Goal: Task Accomplishment & Management: Use online tool/utility

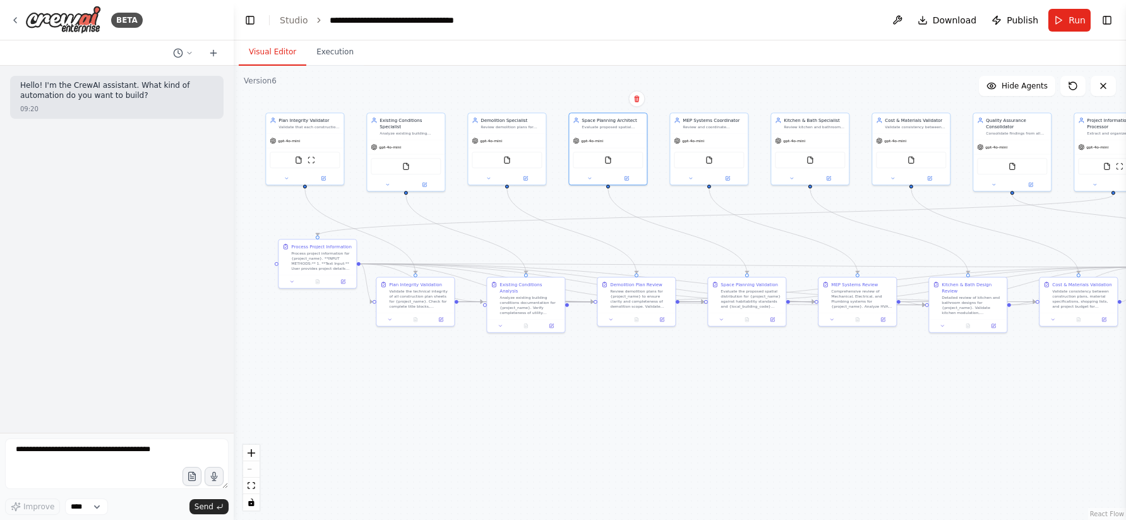
drag, startPoint x: 126, startPoint y: 265, endPoint x: 234, endPoint y: 252, distance: 108.8
click at [234, 252] on div "**********" at bounding box center [563, 260] width 1126 height 520
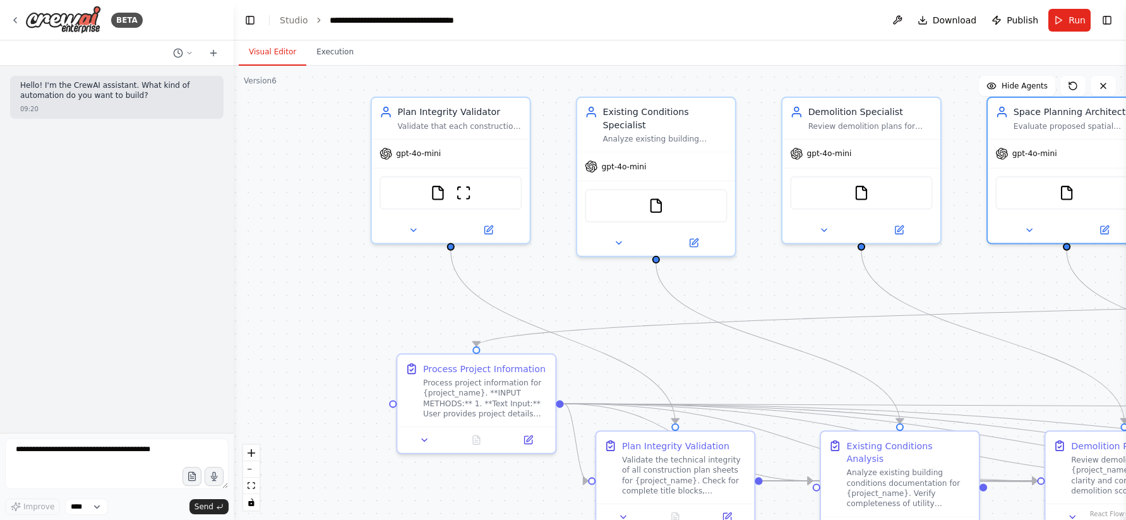
drag, startPoint x: 419, startPoint y: 257, endPoint x: 612, endPoint y: 286, distance: 194.8
click at [612, 286] on div ".deletable-edge-delete-btn { width: 20px; height: 20px; border: 0px solid #ffff…" at bounding box center [680, 293] width 893 height 454
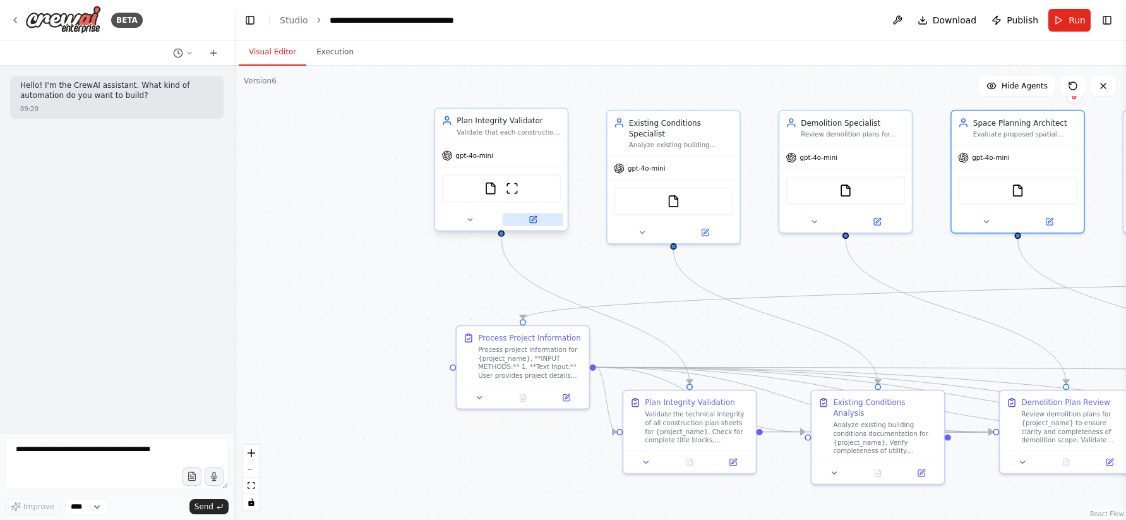
click at [521, 222] on button at bounding box center [533, 219] width 61 height 13
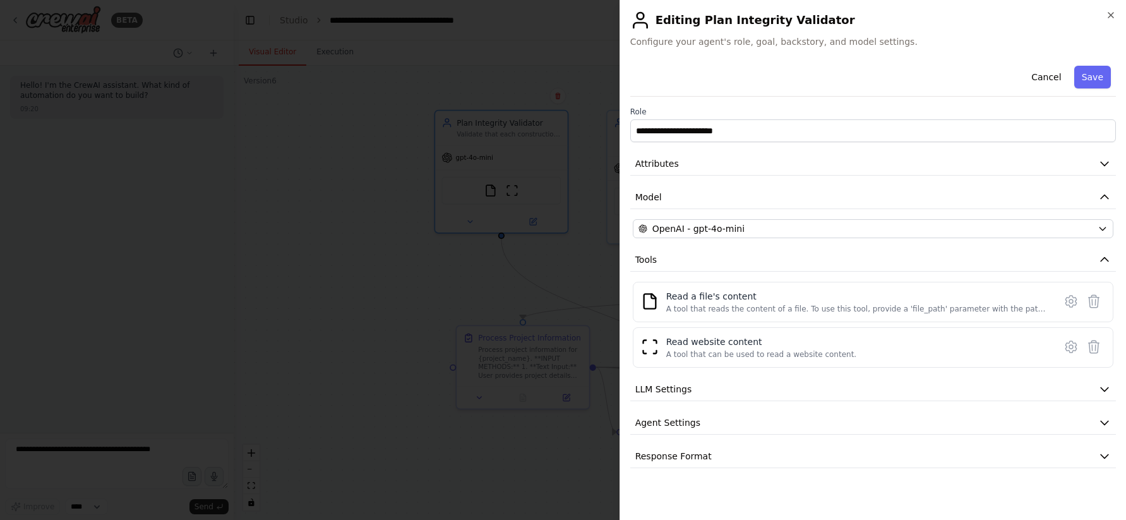
click at [1111, 21] on h2 "Editing Plan Integrity Validator" at bounding box center [874, 20] width 486 height 20
click at [1111, 10] on icon "button" at bounding box center [1111, 15] width 10 height 10
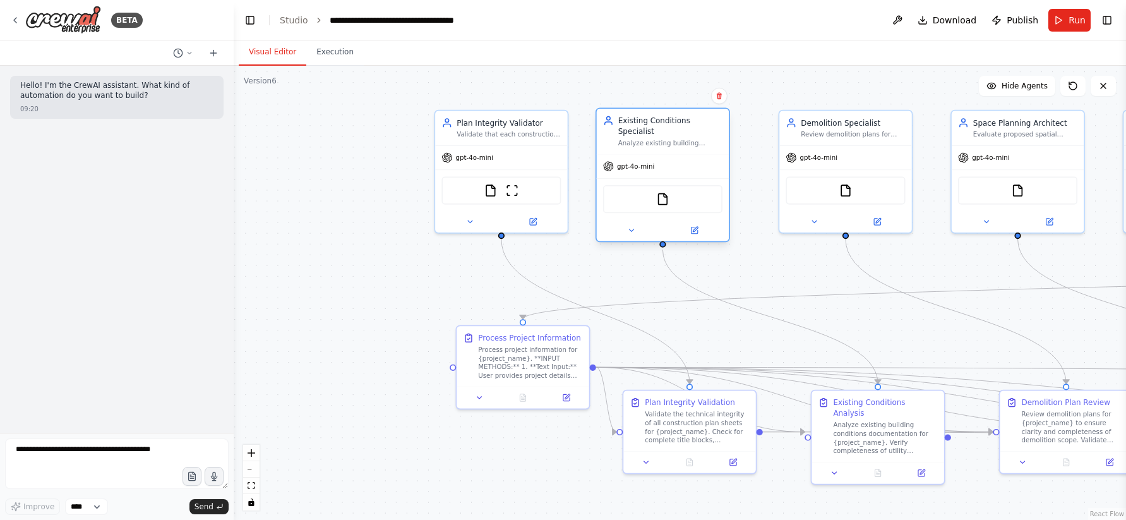
drag, startPoint x: 679, startPoint y: 148, endPoint x: 667, endPoint y: 150, distance: 12.2
click at [667, 150] on div "Existing Conditions Specialist Analyze existing building conditions from constr…" at bounding box center [663, 131] width 133 height 45
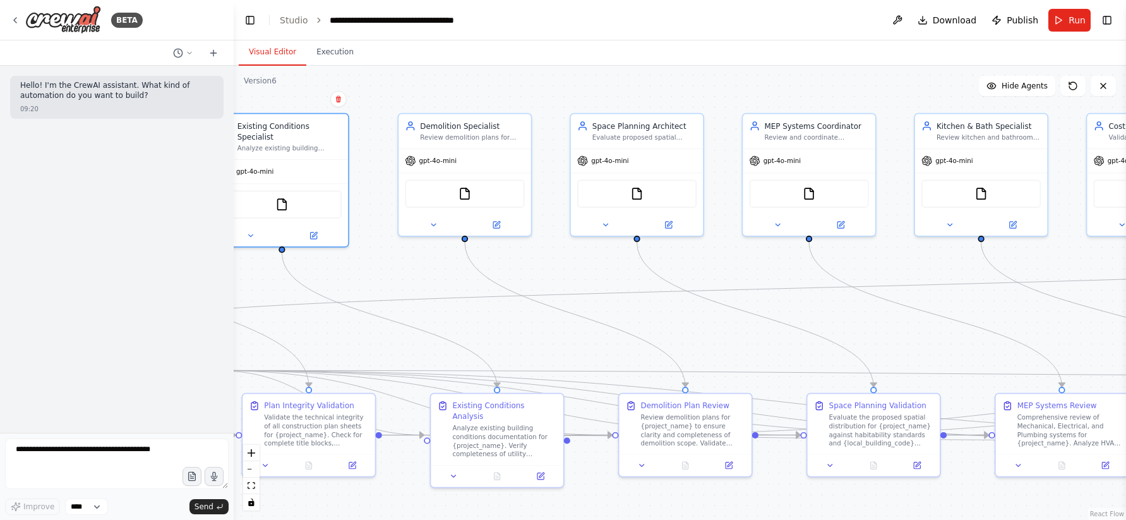
drag, startPoint x: 783, startPoint y: 284, endPoint x: 394, endPoint y: 290, distance: 388.6
click at [394, 290] on div ".deletable-edge-delete-btn { width: 20px; height: 20px; border: 0px solid #ffff…" at bounding box center [680, 293] width 893 height 454
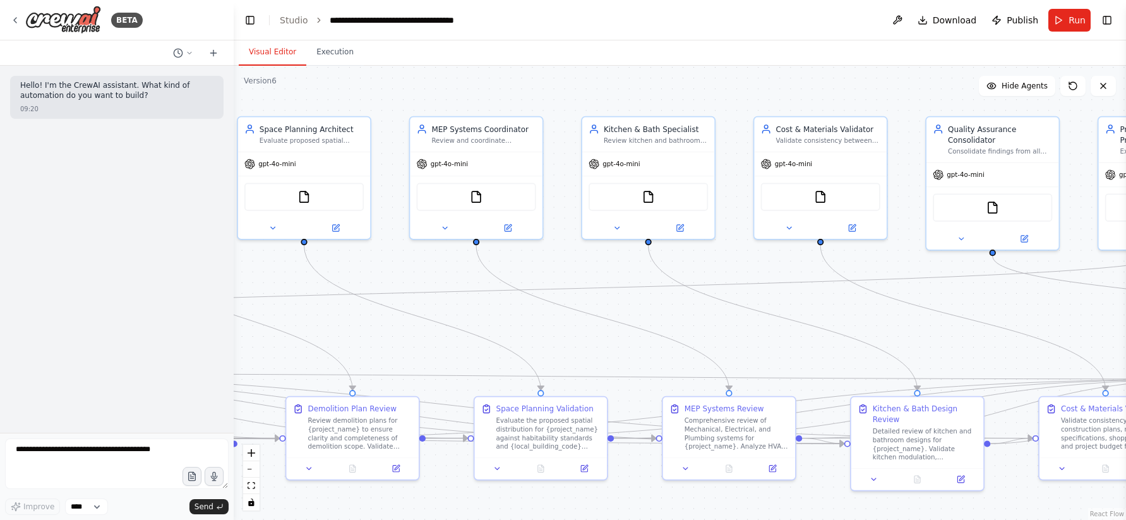
drag, startPoint x: 882, startPoint y: 260, endPoint x: 558, endPoint y: 260, distance: 323.5
click at [558, 260] on div ".deletable-edge-delete-btn { width: 20px; height: 20px; border: 0px solid #ffff…" at bounding box center [680, 293] width 893 height 454
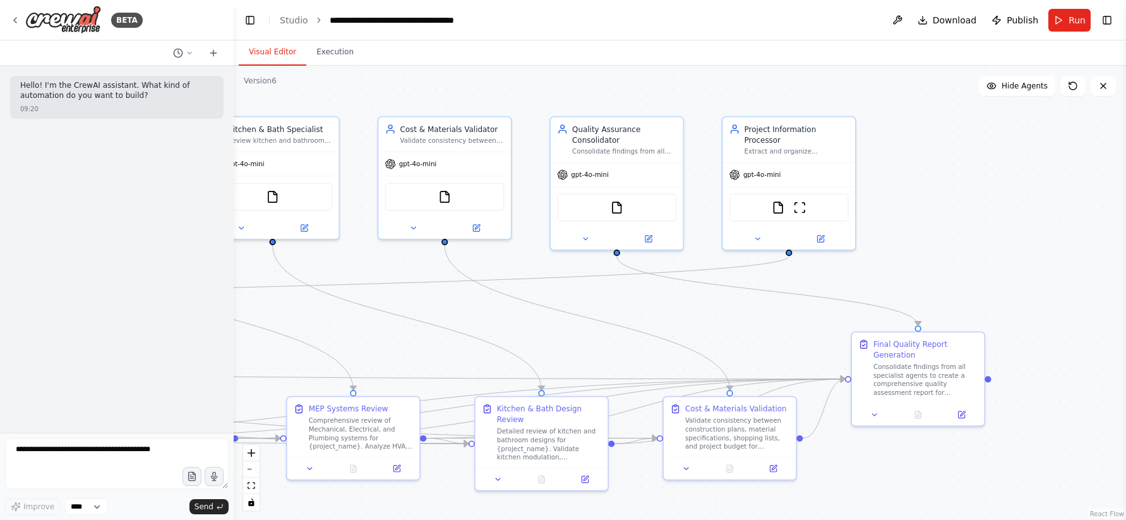
drag, startPoint x: 1065, startPoint y: 257, endPoint x: 688, endPoint y: 257, distance: 377.2
click at [688, 257] on div ".deletable-edge-delete-btn { width: 20px; height: 20px; border: 0px solid #ffff…" at bounding box center [680, 293] width 893 height 454
click at [778, 208] on img at bounding box center [778, 205] width 13 height 13
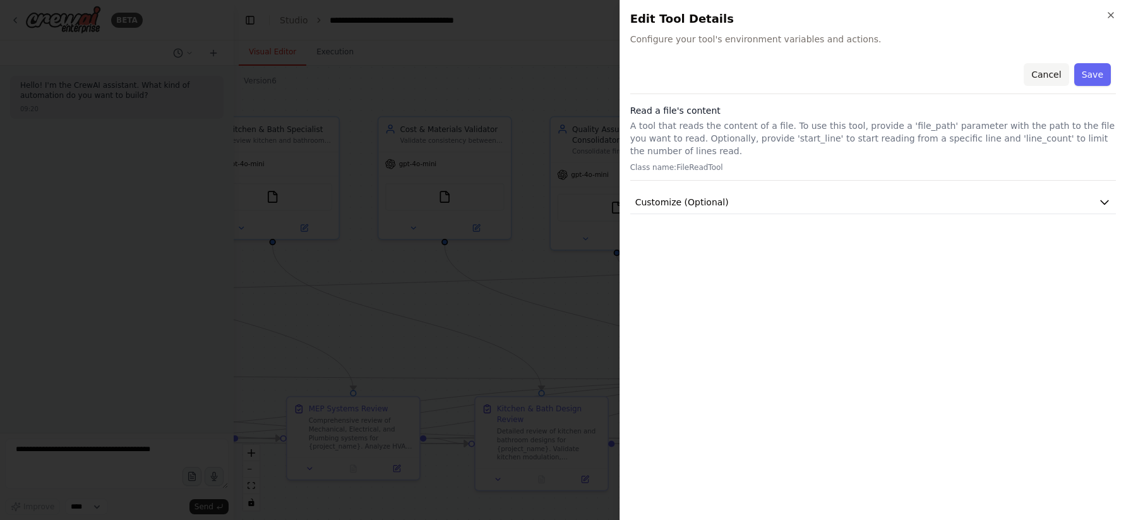
click at [1039, 68] on button "Cancel" at bounding box center [1046, 74] width 45 height 23
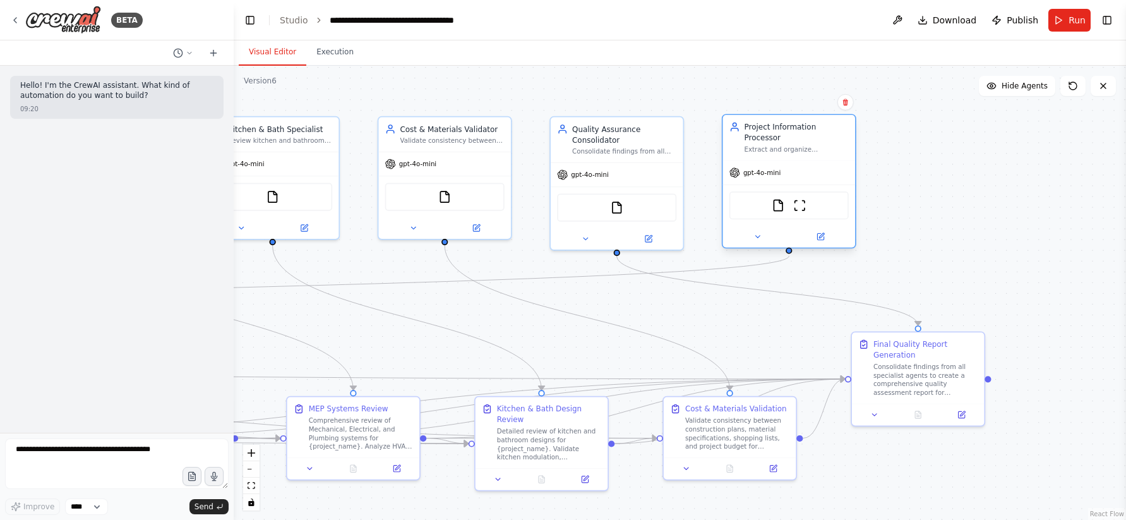
click at [832, 146] on div "Extract and organize construction project information for {project_name} from m…" at bounding box center [797, 149] width 104 height 9
click at [824, 237] on icon at bounding box center [820, 236] width 9 height 9
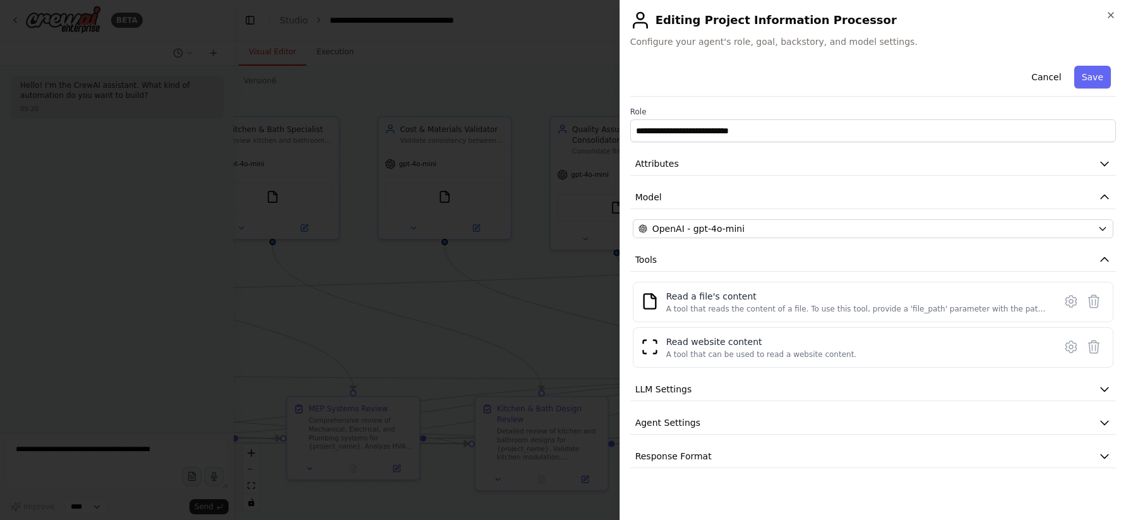
click at [1109, 21] on h2 "Editing Project Information Processor" at bounding box center [874, 20] width 486 height 20
click at [1109, 15] on icon "button" at bounding box center [1111, 15] width 10 height 10
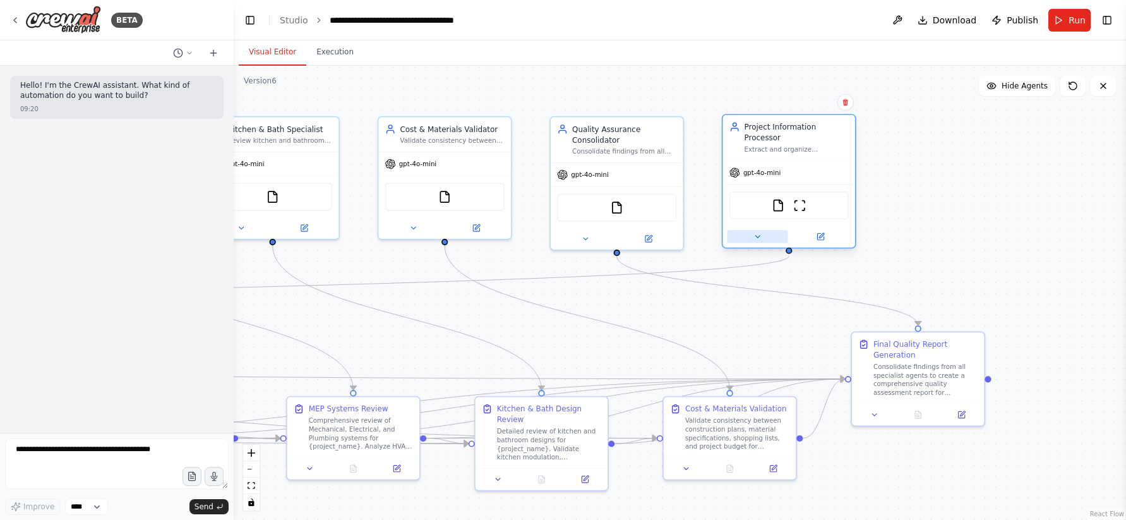
click at [764, 235] on button at bounding box center [757, 236] width 61 height 13
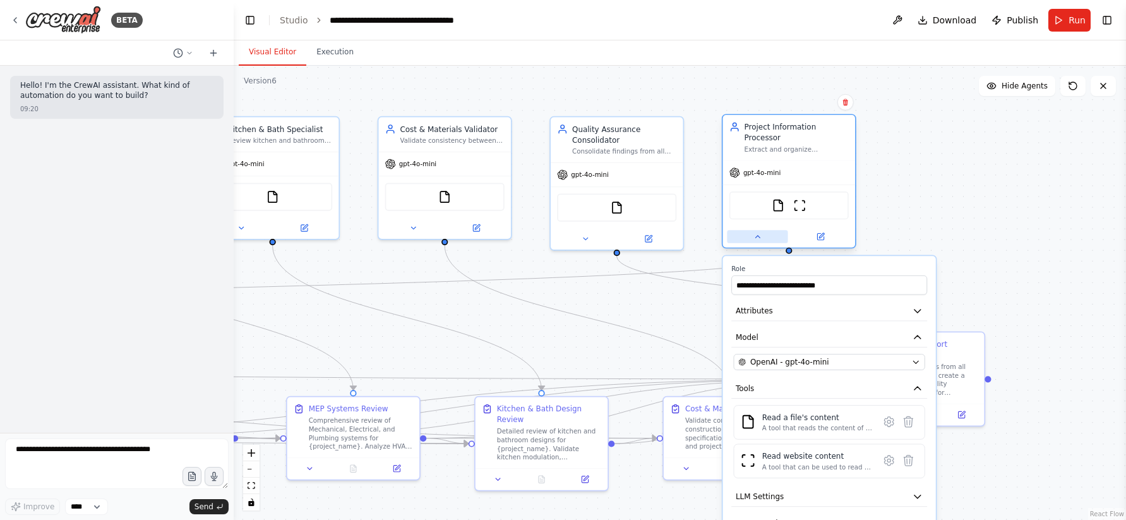
click at [764, 235] on button at bounding box center [757, 236] width 61 height 13
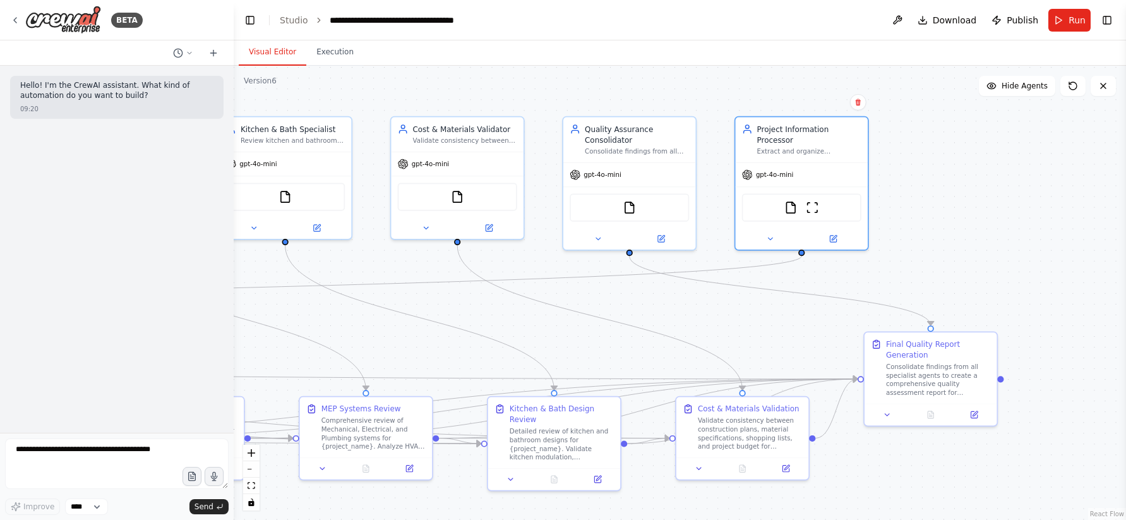
drag, startPoint x: 607, startPoint y: 303, endPoint x: 1181, endPoint y: 283, distance: 574.0
click at [1126, 283] on html "**********" at bounding box center [563, 260] width 1126 height 520
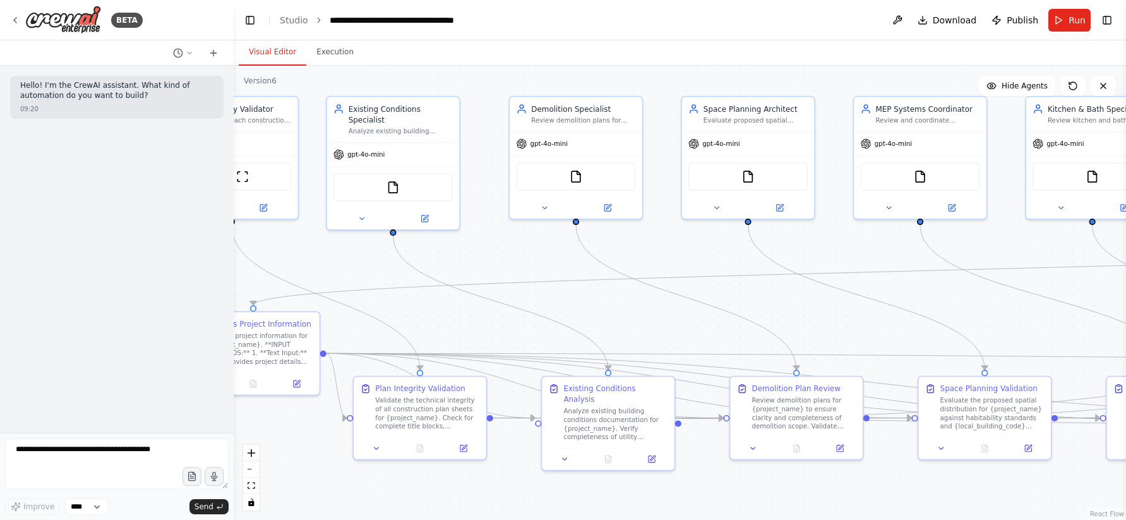
drag, startPoint x: 591, startPoint y: 335, endPoint x: 1181, endPoint y: 290, distance: 591.2
click at [1126, 290] on html "**********" at bounding box center [563, 260] width 1126 height 520
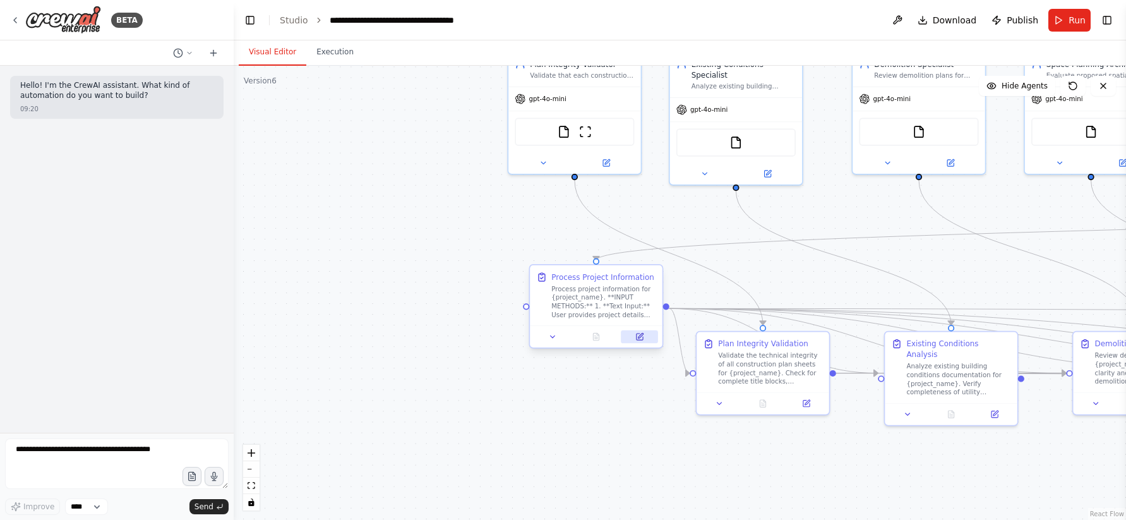
click at [639, 342] on button at bounding box center [639, 336] width 37 height 13
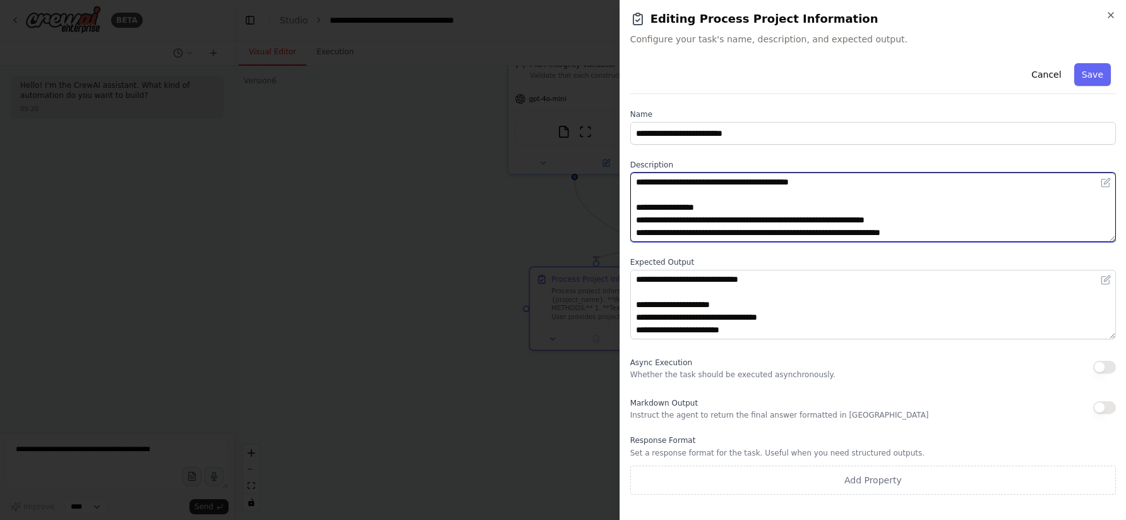
click at [766, 193] on textarea "**********" at bounding box center [874, 206] width 486 height 69
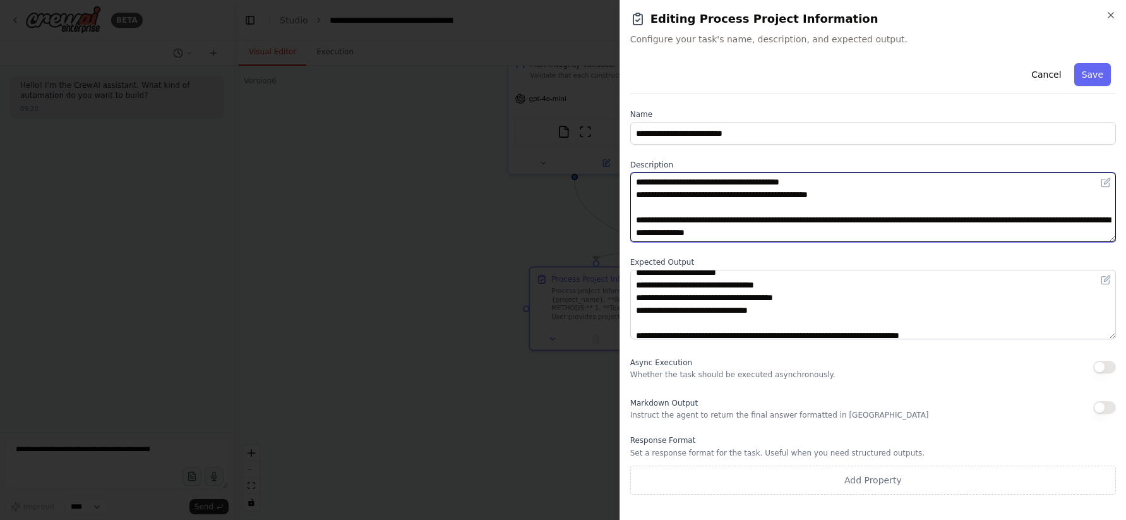
scroll to position [190, 0]
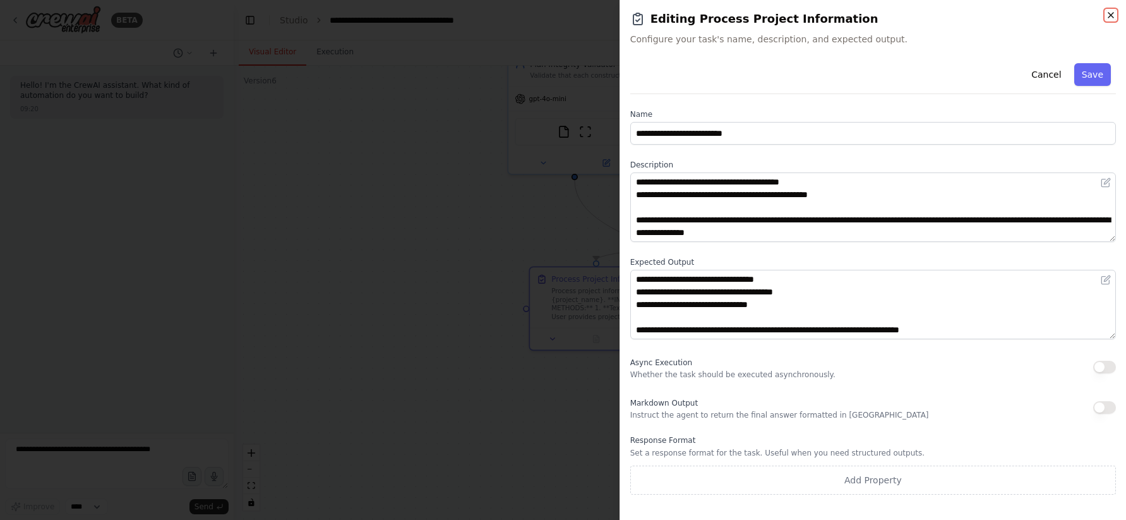
click at [1108, 16] on icon "button" at bounding box center [1111, 15] width 10 height 10
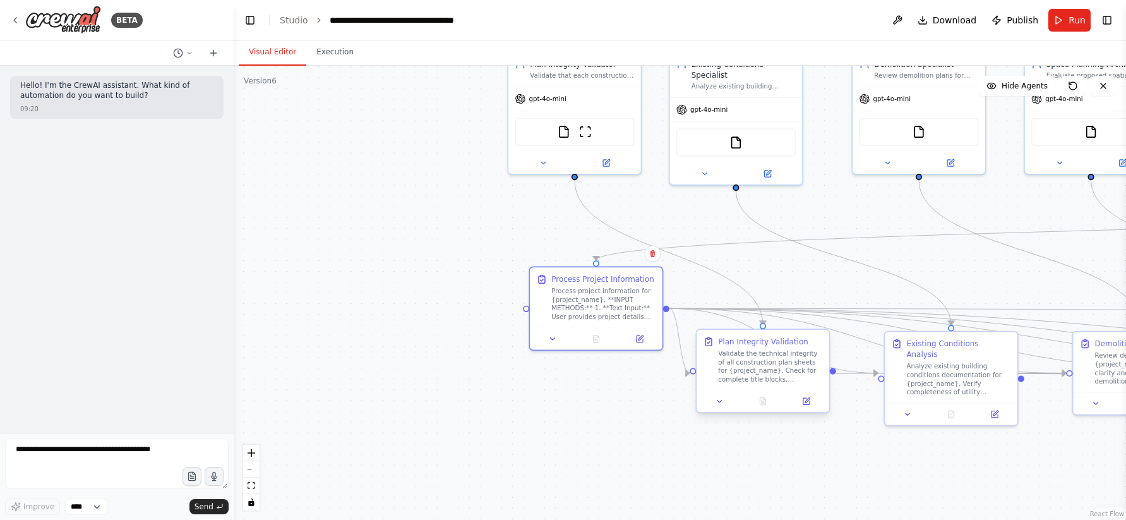
click at [776, 370] on div "Validate the technical integrity of all construction plan sheets for {project_n…" at bounding box center [770, 366] width 104 height 35
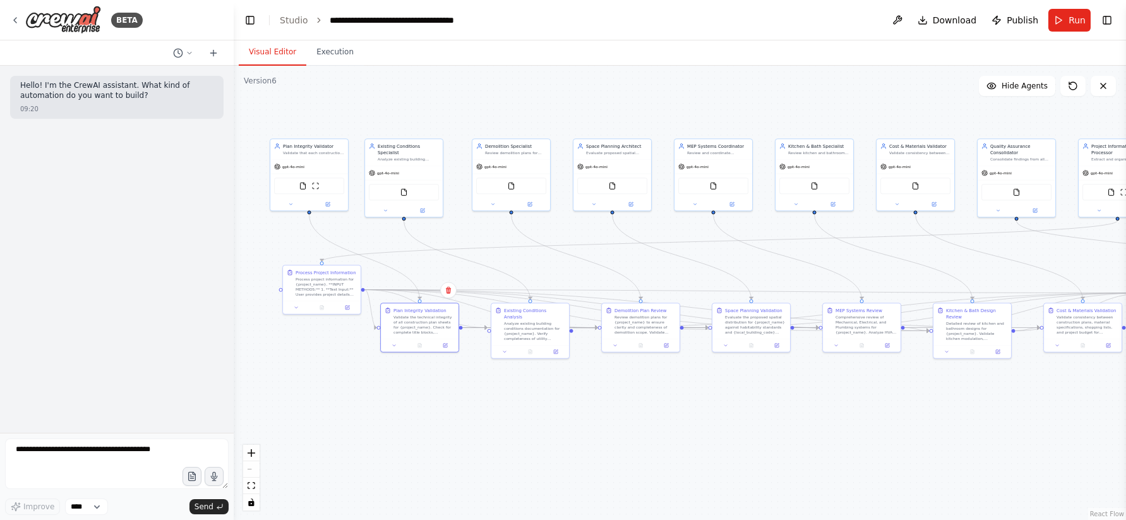
drag, startPoint x: 828, startPoint y: 405, endPoint x: 623, endPoint y: 395, distance: 204.9
click at [623, 395] on div ".deletable-edge-delete-btn { width: 20px; height: 20px; border: 0px solid #ffff…" at bounding box center [680, 293] width 893 height 454
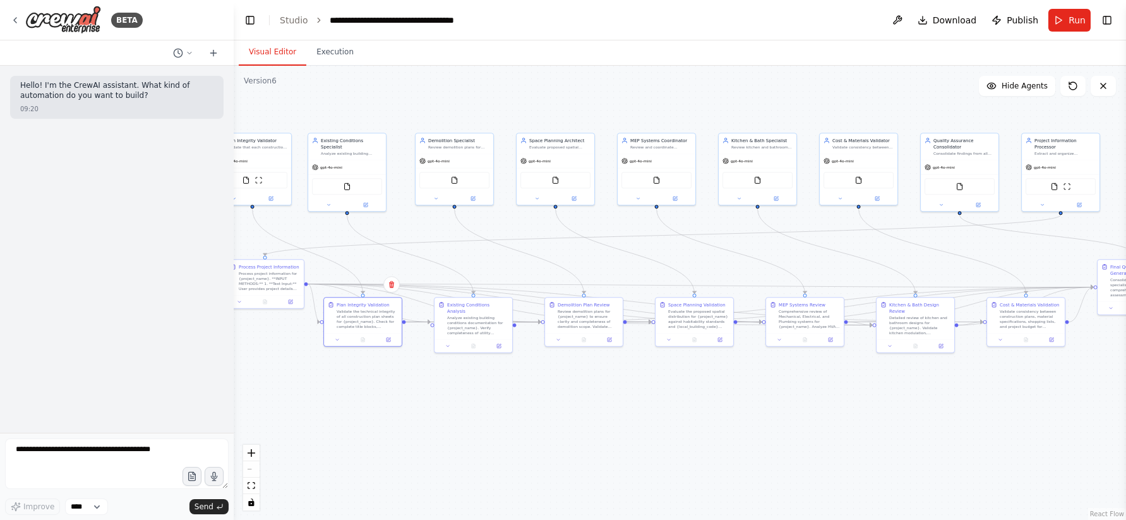
drag, startPoint x: 788, startPoint y: 424, endPoint x: 734, endPoint y: 419, distance: 54.6
click at [734, 419] on div ".deletable-edge-delete-btn { width: 20px; height: 20px; border: 0px solid #ffff…" at bounding box center [680, 293] width 893 height 454
click at [18, 17] on icon at bounding box center [15, 20] width 10 height 10
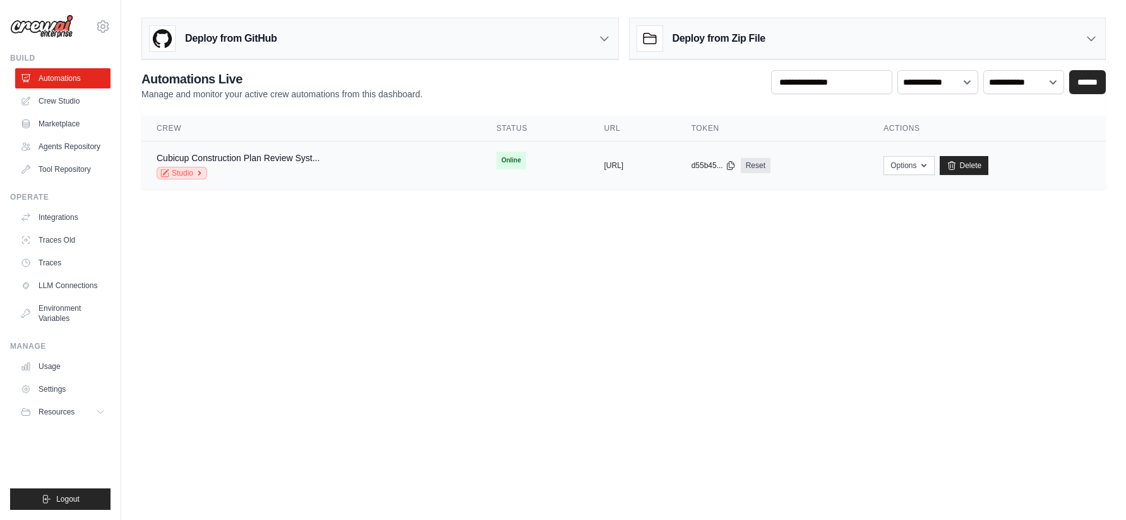
click at [185, 173] on link "Studio" at bounding box center [182, 173] width 51 height 13
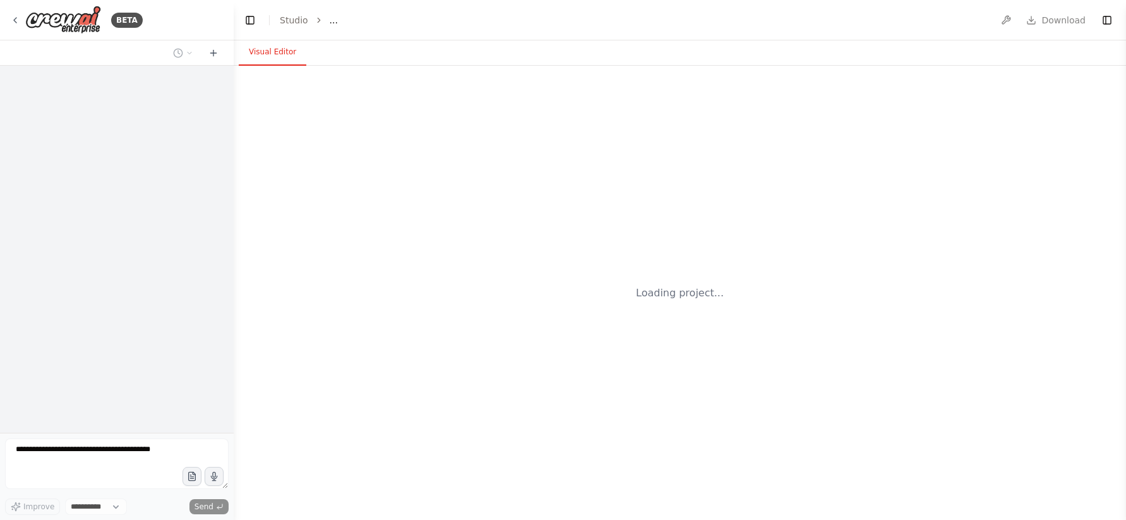
select select "****"
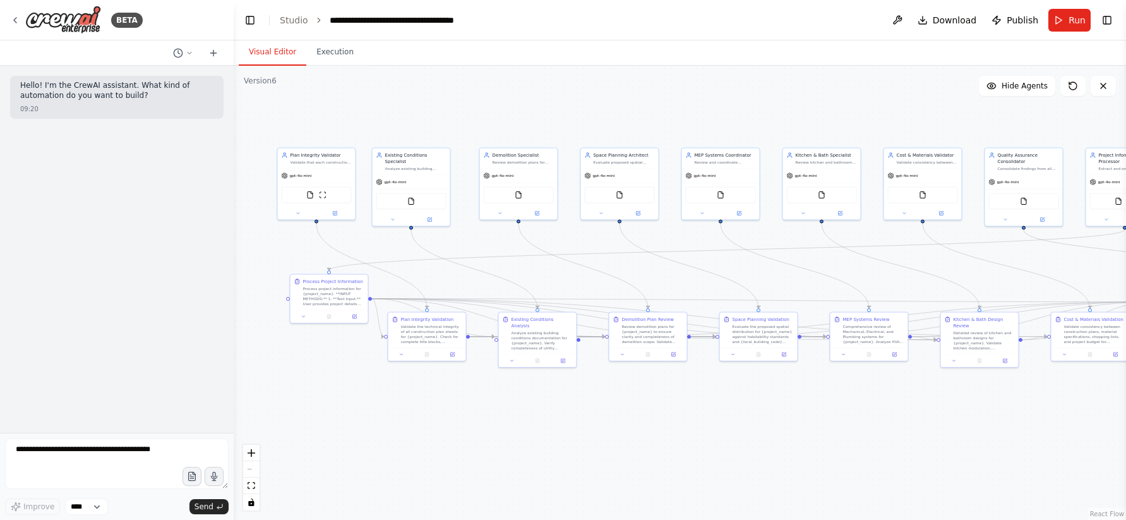
drag, startPoint x: 711, startPoint y: 464, endPoint x: 573, endPoint y: 449, distance: 139.3
click at [573, 449] on div ".deletable-edge-delete-btn { width: 20px; height: 20px; border: 0px solid #ffff…" at bounding box center [680, 293] width 893 height 454
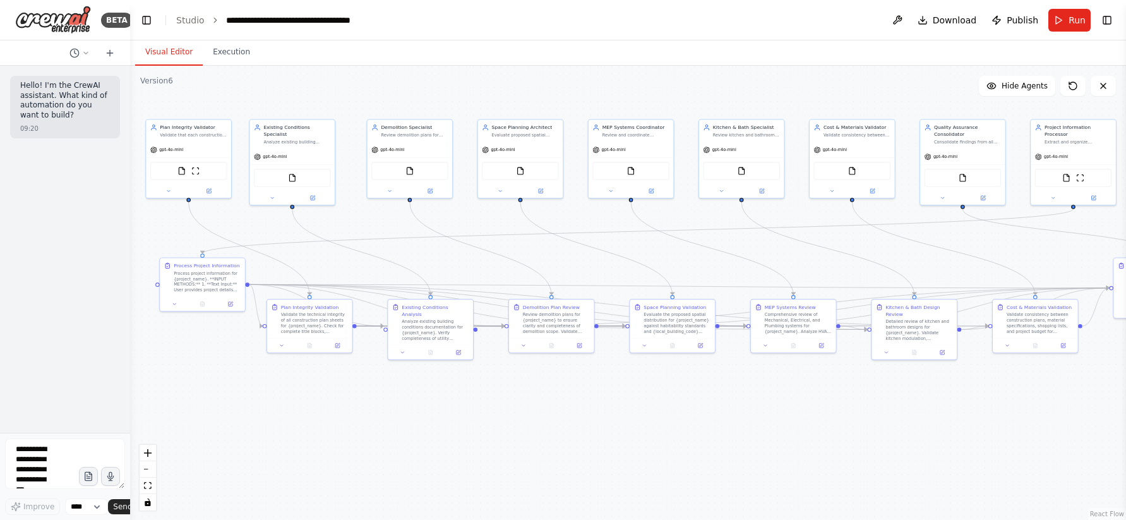
drag, startPoint x: 229, startPoint y: 136, endPoint x: 4, endPoint y: 145, distance: 225.7
click at [3, 145] on div "BETA Hello! I'm the CrewAI assistant. What kind of automation do you want to bu…" at bounding box center [65, 260] width 130 height 520
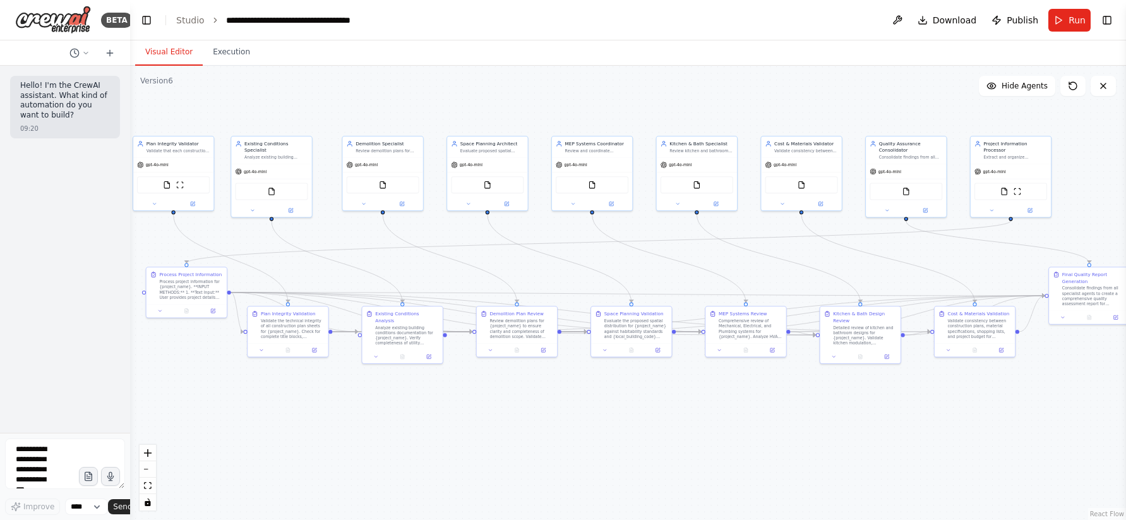
drag, startPoint x: 578, startPoint y: 408, endPoint x: 542, endPoint y: 409, distance: 36.0
click at [542, 409] on div ".deletable-edge-delete-btn { width: 20px; height: 20px; border: 0px solid #ffff…" at bounding box center [628, 293] width 996 height 454
